Goal: Task Accomplishment & Management: Manage account settings

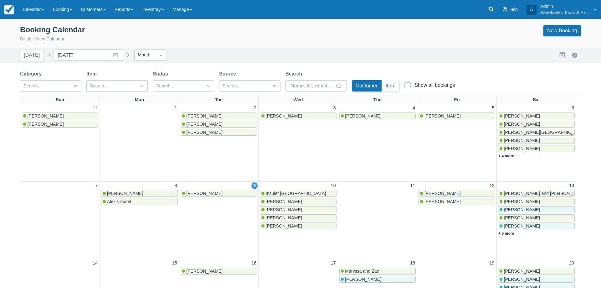
scroll to position [125, 0]
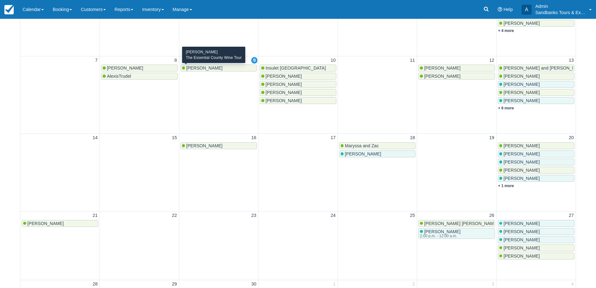
click at [214, 69] on span "[PERSON_NAME]" at bounding box center [204, 67] width 36 height 5
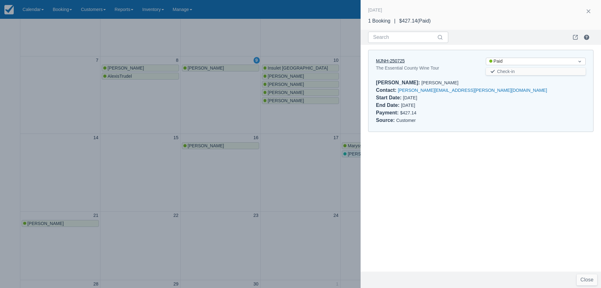
click at [398, 63] on link "MJNH-250725" at bounding box center [390, 60] width 29 height 5
click at [230, 105] on div at bounding box center [300, 144] width 601 height 288
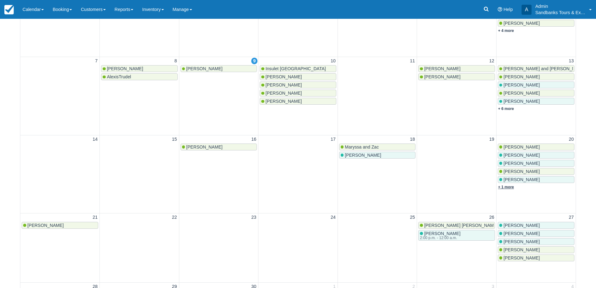
click at [510, 185] on link "+ 1 more" at bounding box center [506, 187] width 16 height 4
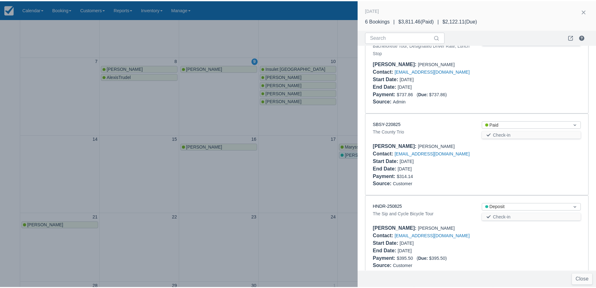
scroll to position [288, 0]
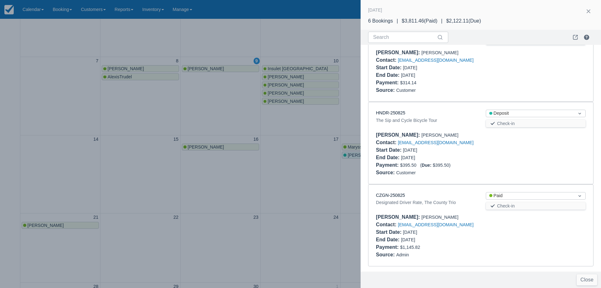
click at [285, 143] on div at bounding box center [300, 144] width 601 height 288
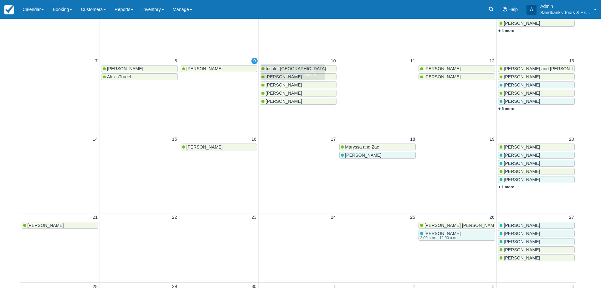
scroll to position [0, 0]
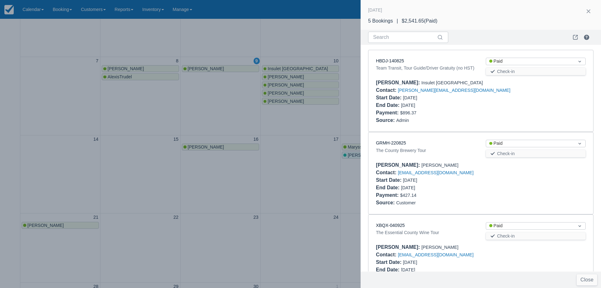
click at [285, 125] on div at bounding box center [300, 144] width 601 height 288
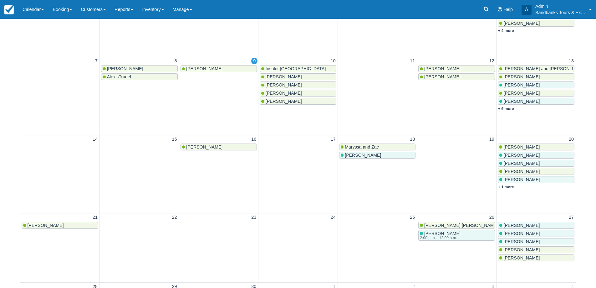
click at [511, 188] on link "+ 1 more" at bounding box center [506, 187] width 16 height 4
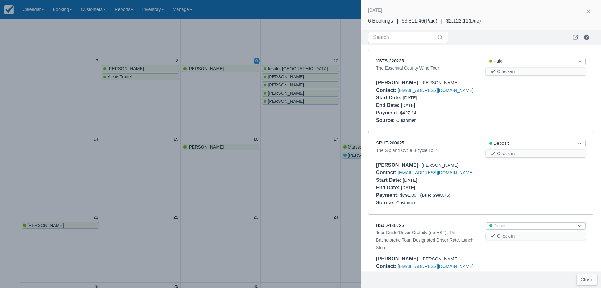
click at [296, 168] on div at bounding box center [300, 144] width 601 height 288
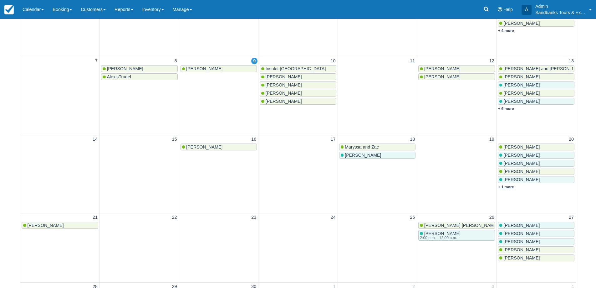
click at [509, 188] on link "+ 1 more" at bounding box center [506, 187] width 16 height 4
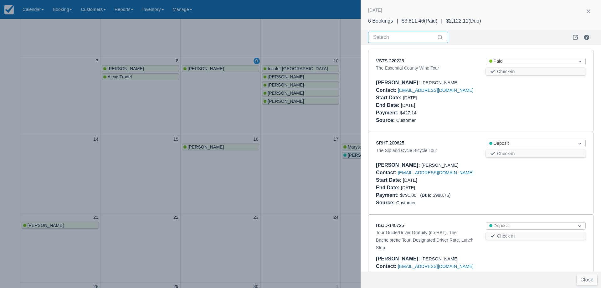
click at [400, 38] on input "Search" at bounding box center [404, 37] width 63 height 11
type input "sip"
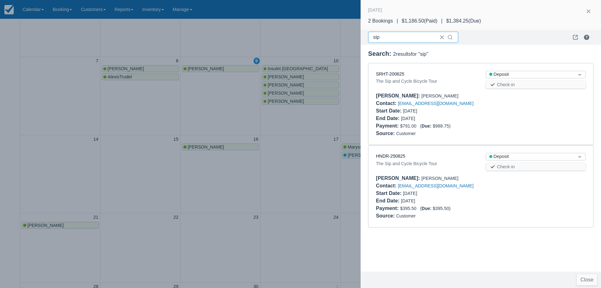
click at [197, 116] on div at bounding box center [300, 144] width 601 height 288
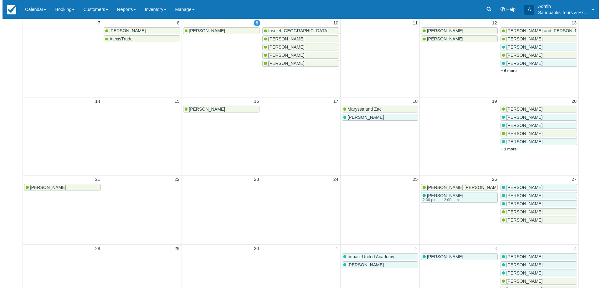
scroll to position [161, 0]
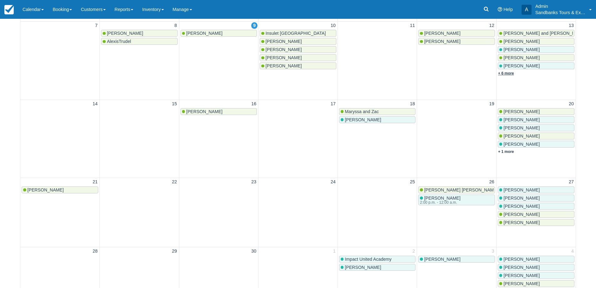
click at [508, 73] on link "+ 6 more" at bounding box center [506, 73] width 16 height 4
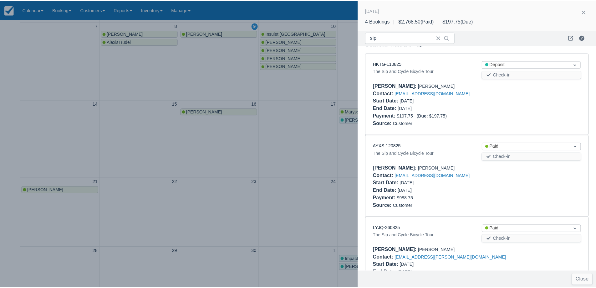
scroll to position [1, 0]
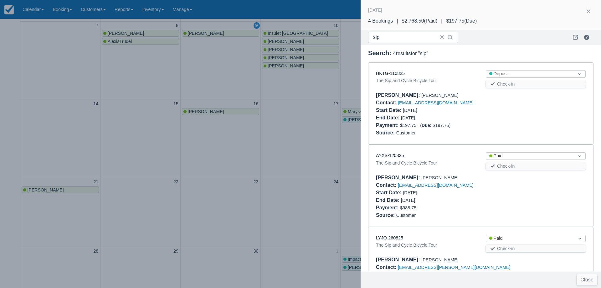
click at [316, 155] on div at bounding box center [300, 144] width 601 height 288
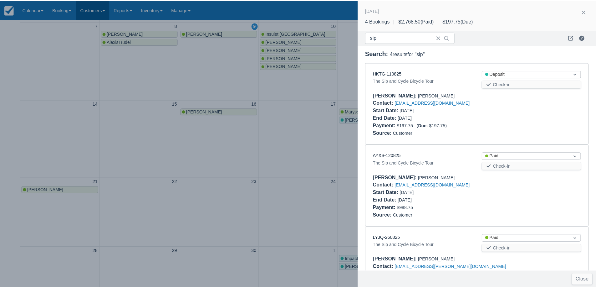
scroll to position [0, 0]
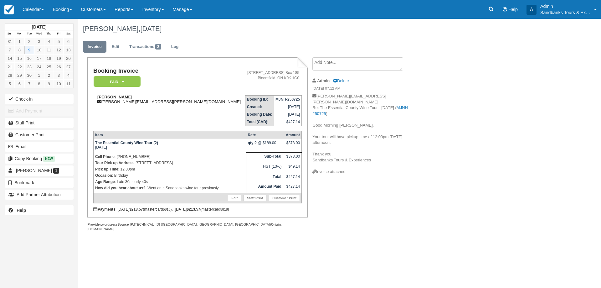
drag, startPoint x: 131, startPoint y: 96, endPoint x: 97, endPoint y: 95, distance: 33.8
click at [97, 95] on strong "[PERSON_NAME]" at bounding box center [114, 97] width 35 height 5
drag, startPoint x: 205, startPoint y: 162, endPoint x: 136, endPoint y: 163, distance: 68.6
click at [136, 163] on p "Tour Pick up Address : 15 Centre Street, Picton, ON K0K 2T0" at bounding box center [169, 163] width 149 height 6
copy p "15 Centre Street, Picton, ON K0K 2T0"
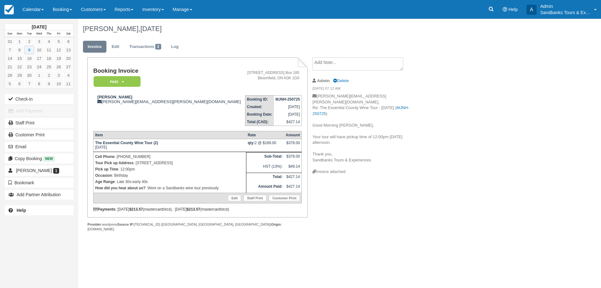
click at [339, 200] on div "Booking Invoice Paid   Pending Deposit Hold Deposit Waiting Cancelled BOOKED GI…" at bounding box center [250, 151] width 344 height 188
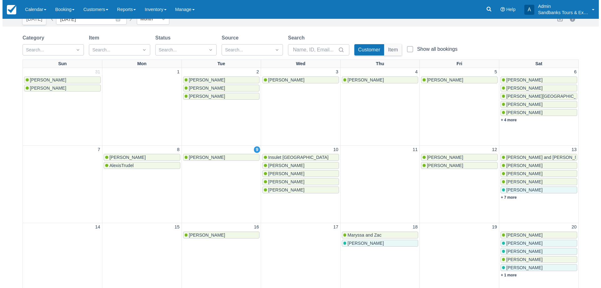
scroll to position [94, 0]
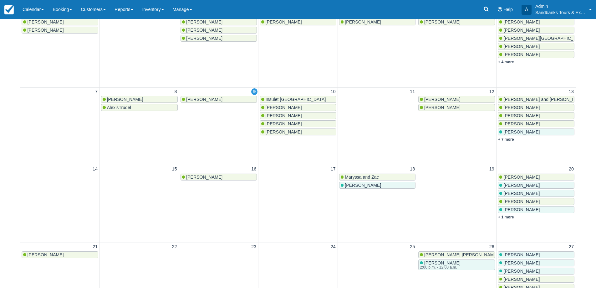
click at [509, 215] on link "+ 1 more" at bounding box center [506, 217] width 16 height 4
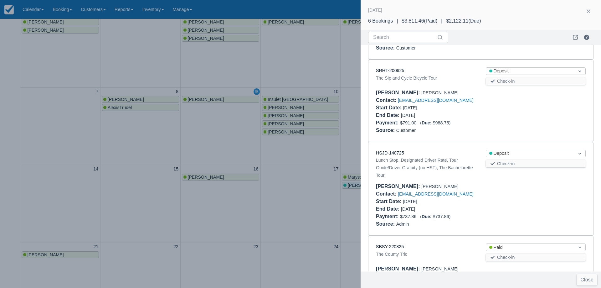
scroll to position [63, 0]
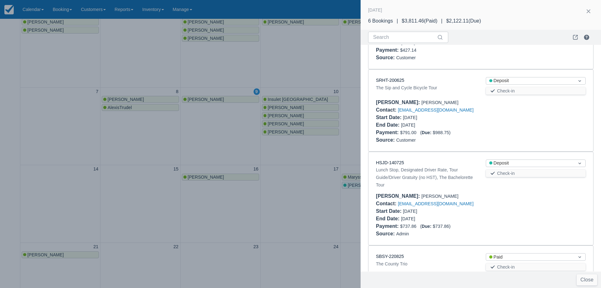
click at [465, 159] on div "HSJD-140725 Lunch Stop, Designated Driver Rate, Tour Guide/Driver Gratuity (no …" at bounding box center [426, 174] width 110 height 31
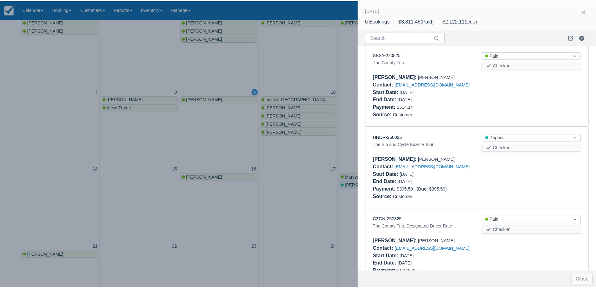
scroll to position [282, 0]
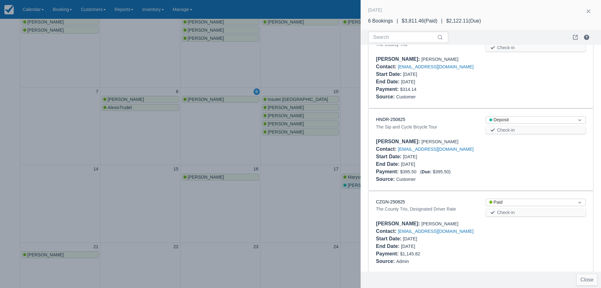
click at [296, 168] on div at bounding box center [300, 144] width 601 height 288
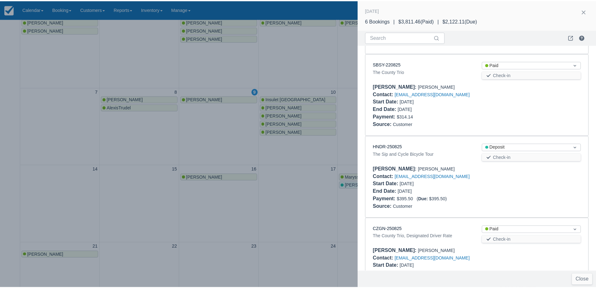
scroll to position [288, 0]
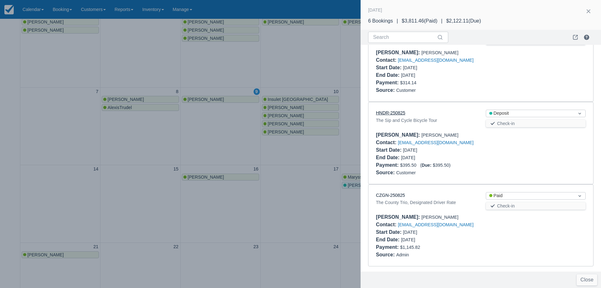
click at [385, 113] on link "HNDR-250825" at bounding box center [390, 112] width 29 height 5
click at [318, 154] on div at bounding box center [300, 144] width 601 height 288
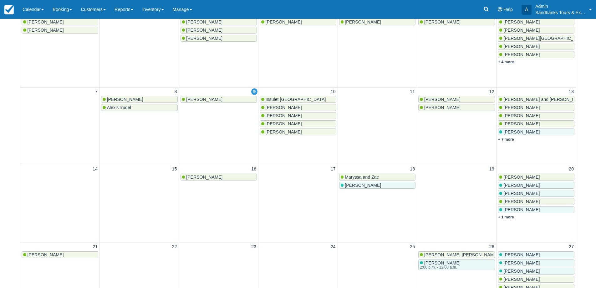
scroll to position [0, 0]
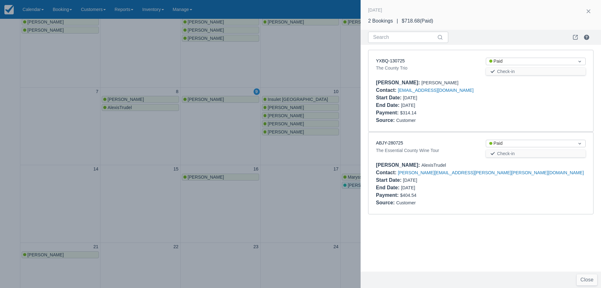
drag, startPoint x: 287, startPoint y: 53, endPoint x: 390, endPoint y: 8, distance: 111.7
click at [290, 53] on div at bounding box center [300, 144] width 601 height 288
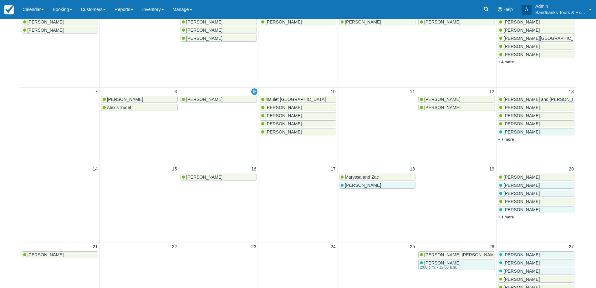
scroll to position [125, 0]
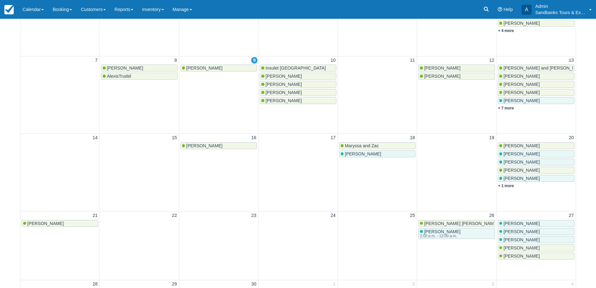
click at [356, 144] on span "Maryssa and Zac" at bounding box center [362, 145] width 34 height 5
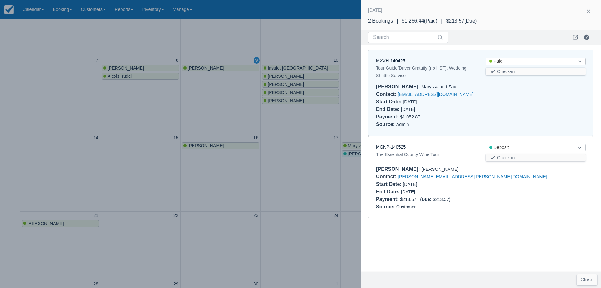
click at [395, 62] on link "MXXH-140425" at bounding box center [390, 60] width 29 height 5
click at [215, 119] on div at bounding box center [300, 144] width 601 height 288
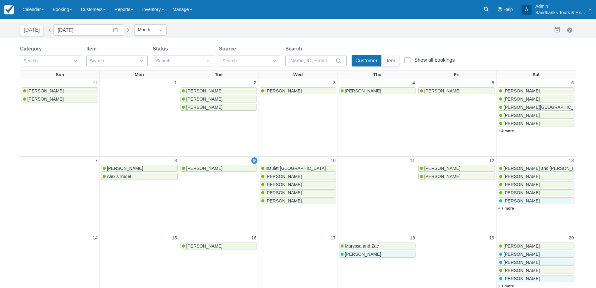
scroll to position [0, 0]
